Goal: Task Accomplishment & Management: Use online tool/utility

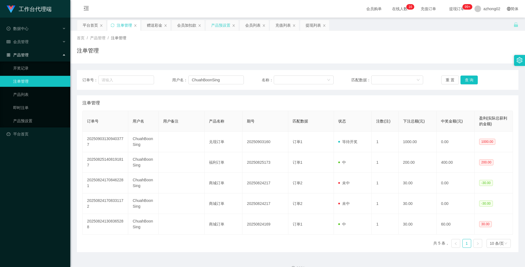
click at [221, 25] on div "产品预设置" at bounding box center [220, 25] width 19 height 10
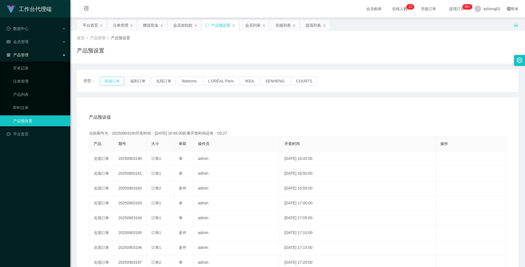
click at [113, 81] on button "商城订单" at bounding box center [112, 81] width 24 height 9
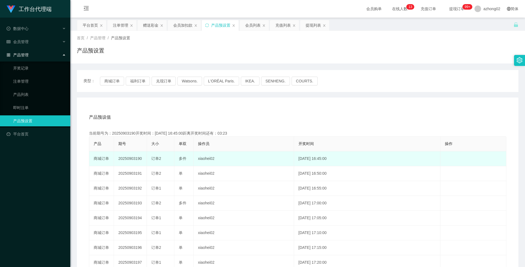
click at [132, 157] on td "20250903190" at bounding box center [130, 158] width 33 height 15
copy td "20250903190"
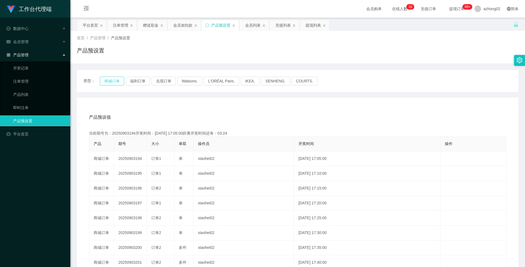
click at [105, 82] on button "商城订单" at bounding box center [112, 81] width 24 height 9
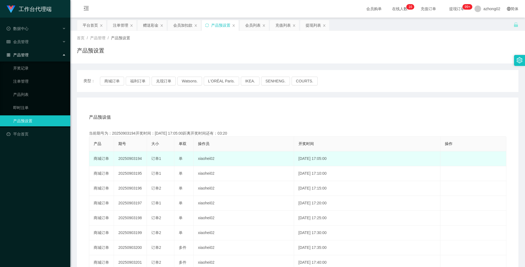
click at [130, 158] on td "20250903194" at bounding box center [130, 158] width 33 height 15
copy td "20250903194"
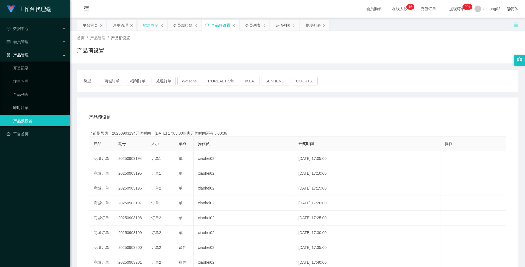
click at [153, 26] on div "赠送彩金" at bounding box center [150, 25] width 15 height 10
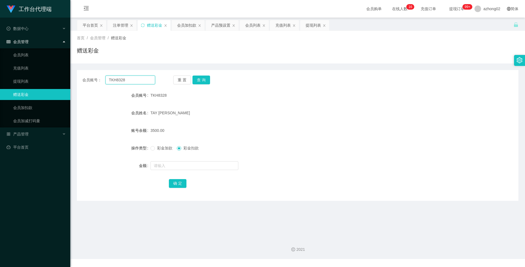
drag, startPoint x: 143, startPoint y: 80, endPoint x: 101, endPoint y: 79, distance: 41.5
click at [101, 79] on div "会员账号： TKH8328" at bounding box center [118, 80] width 73 height 9
paste input "jash"
type input "jash"
click at [199, 80] on button "查 询" at bounding box center [202, 80] width 18 height 9
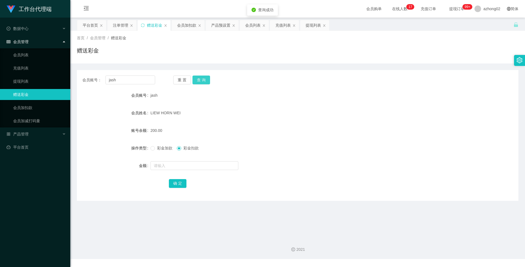
click at [199, 80] on button "查 询" at bounding box center [202, 80] width 18 height 9
click at [219, 27] on div "产品预设置" at bounding box center [220, 25] width 19 height 10
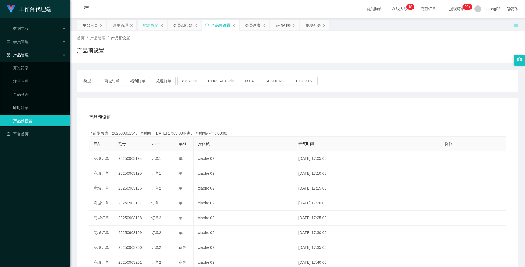
click at [155, 24] on div "赠送彩金" at bounding box center [150, 25] width 15 height 10
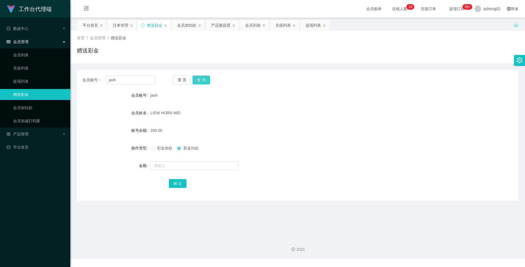
click at [203, 82] on button "查 询" at bounding box center [202, 80] width 18 height 9
click at [202, 80] on button "查 询" at bounding box center [202, 80] width 18 height 9
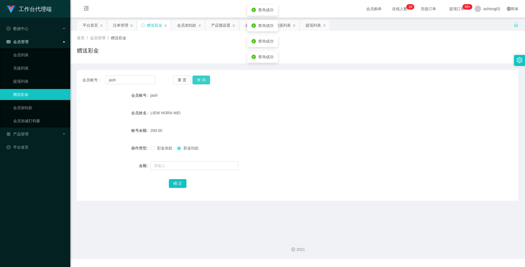
click at [202, 80] on button "查 询" at bounding box center [202, 80] width 18 height 9
click at [202, 80] on div "重 置 查 询" at bounding box center [209, 80] width 73 height 9
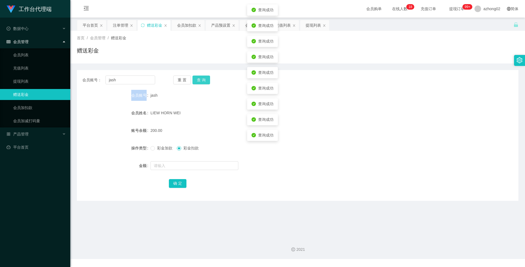
click at [202, 80] on button "查 询" at bounding box center [202, 80] width 18 height 9
click at [202, 80] on button "查 询" at bounding box center [205, 80] width 24 height 9
click at [202, 80] on div "重 置 查 询" at bounding box center [209, 80] width 73 height 9
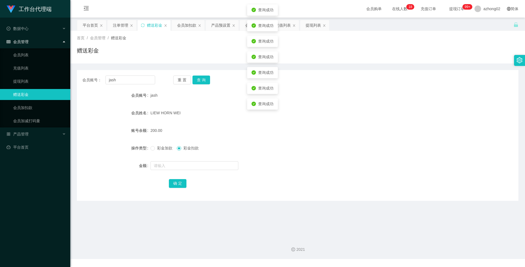
click at [333, 101] on form "会员账号 jash 会员姓名 LIEW HORN WEI 账号余额 200.00 操作类型 彩金加款 彩金扣款 金额 确 定" at bounding box center [298, 139] width 442 height 99
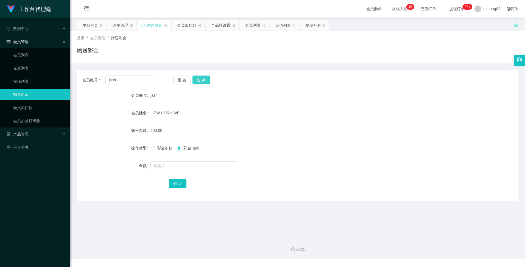
click at [203, 80] on button "查 询" at bounding box center [202, 80] width 18 height 9
click at [216, 27] on div "产品预设置" at bounding box center [220, 25] width 19 height 10
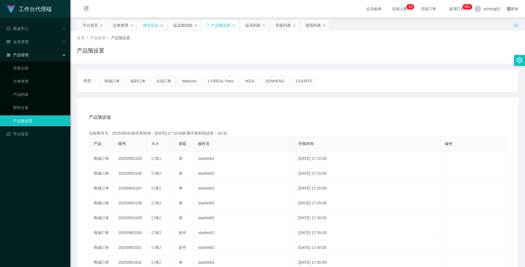
click at [153, 24] on div "赠送彩金" at bounding box center [150, 25] width 15 height 10
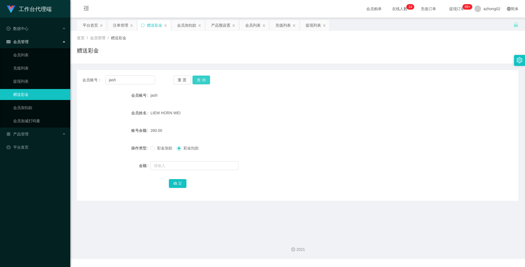
click at [199, 80] on button "查 询" at bounding box center [202, 80] width 18 height 9
click at [203, 81] on button "查 询" at bounding box center [202, 80] width 18 height 9
